Goal: Task Accomplishment & Management: Complete application form

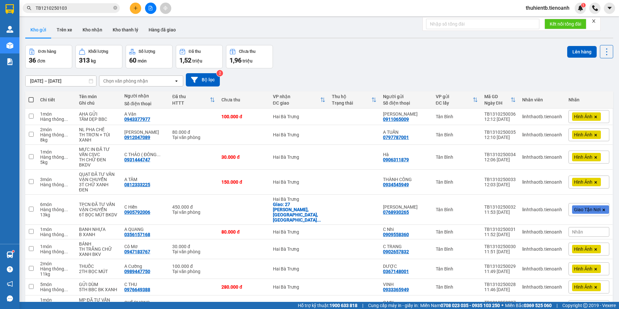
click at [79, 8] on input "TB1210250103" at bounding box center [74, 8] width 76 height 7
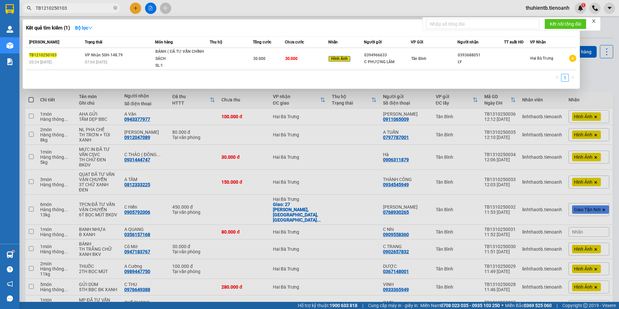
click at [79, 8] on input "TB1210250103" at bounding box center [74, 8] width 76 height 7
paste input "094212687"
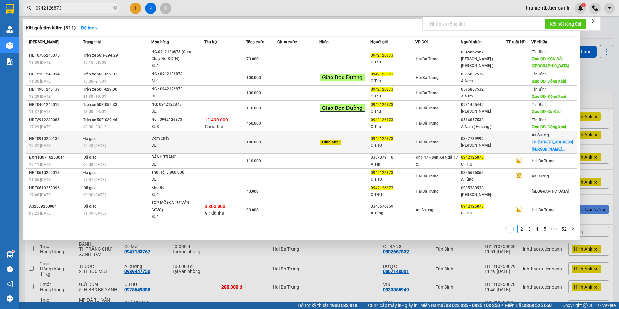
type input "0942126873"
click at [129, 141] on td "Đã giao 12:43 [DATE]" at bounding box center [117, 142] width 70 height 22
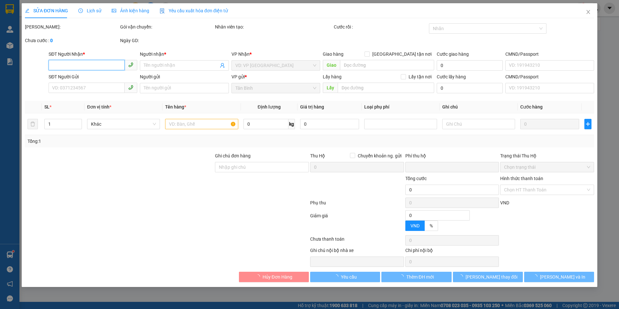
type input "0347739999"
type input "[PERSON_NAME]"
checkbox input "true"
type input "[STREET_ADDRESS][PERSON_NAME]"
type input "100.000"
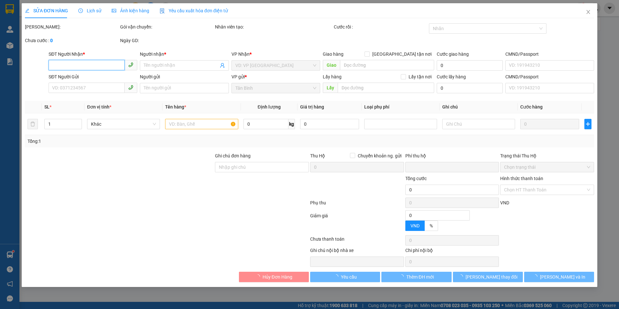
type input "0942126873"
type input "C THU"
type input "132213692"
type input "0"
type input "180.000"
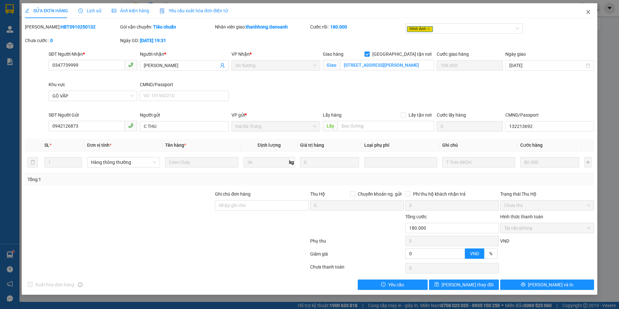
click at [591, 10] on icon "close" at bounding box center [588, 11] width 5 height 5
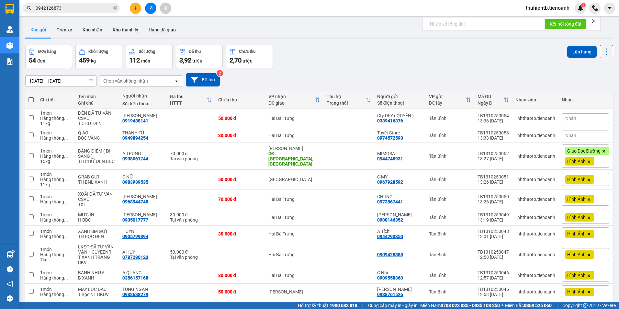
click at [82, 8] on input "0942126873" at bounding box center [74, 8] width 76 height 7
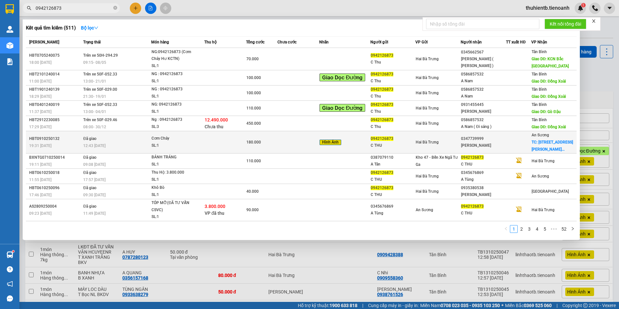
click at [269, 149] on td "180.000" at bounding box center [261, 142] width 31 height 22
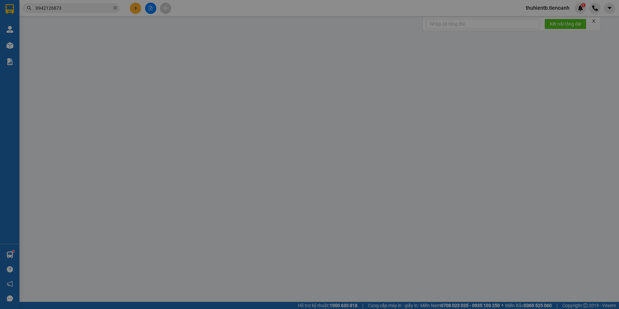
type input "0347739999"
type input "[PERSON_NAME]"
checkbox input "true"
type input "[STREET_ADDRESS][PERSON_NAME]"
type input "100.000"
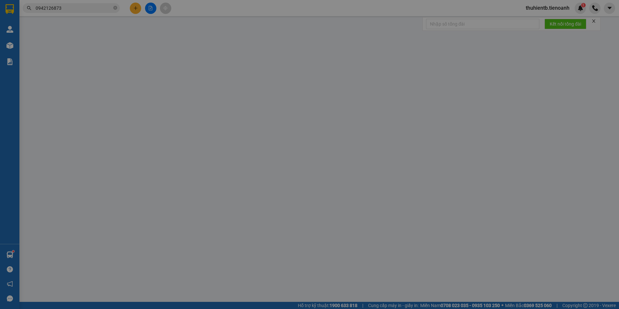
type input "0942126873"
type input "C THU"
type input "132213692"
type input "0"
type input "180.000"
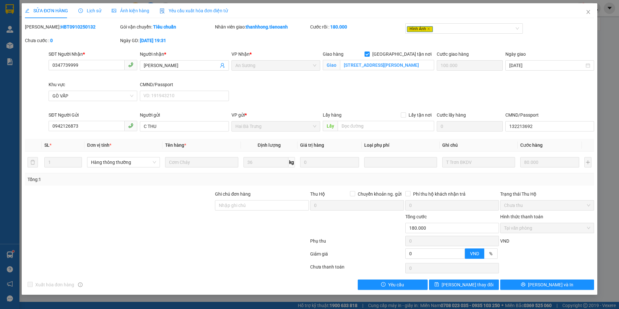
click at [94, 13] on span "Lịch sử" at bounding box center [89, 10] width 23 height 5
